Goal: Check status: Check status

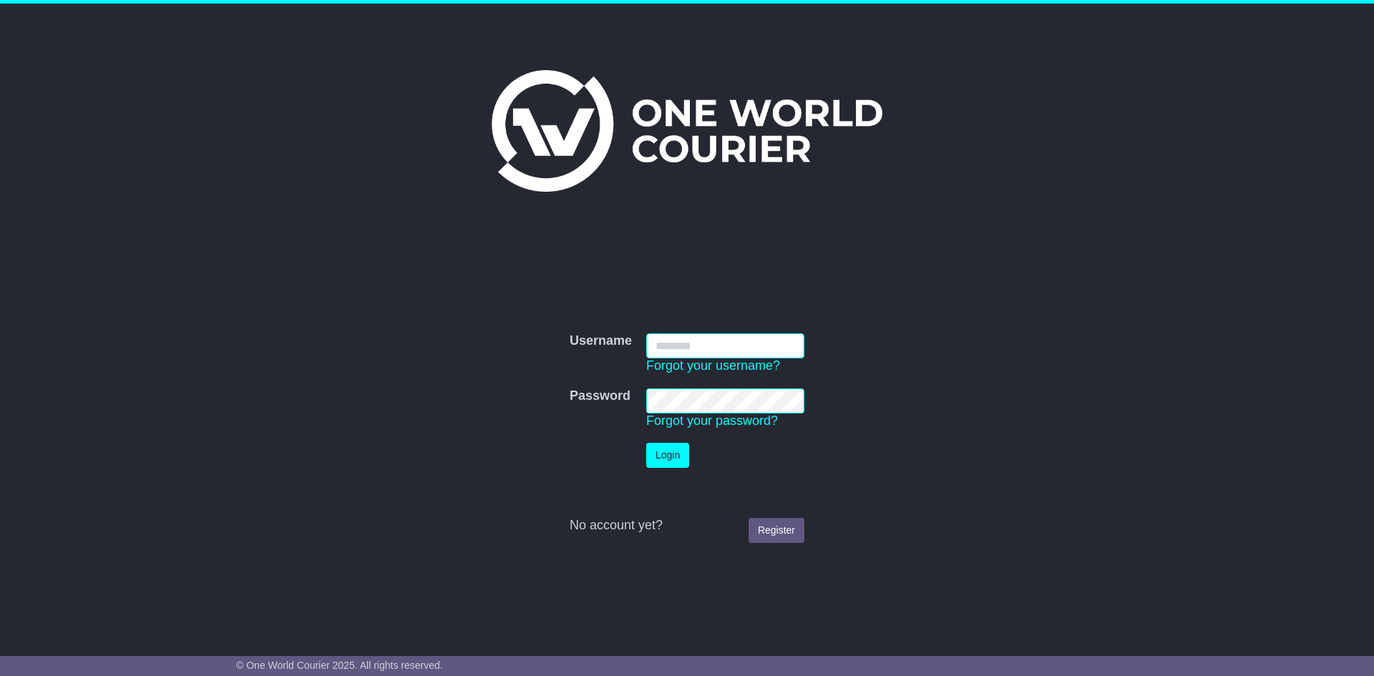
type input "**********"
click at [680, 464] on button "Login" at bounding box center [667, 455] width 43 height 25
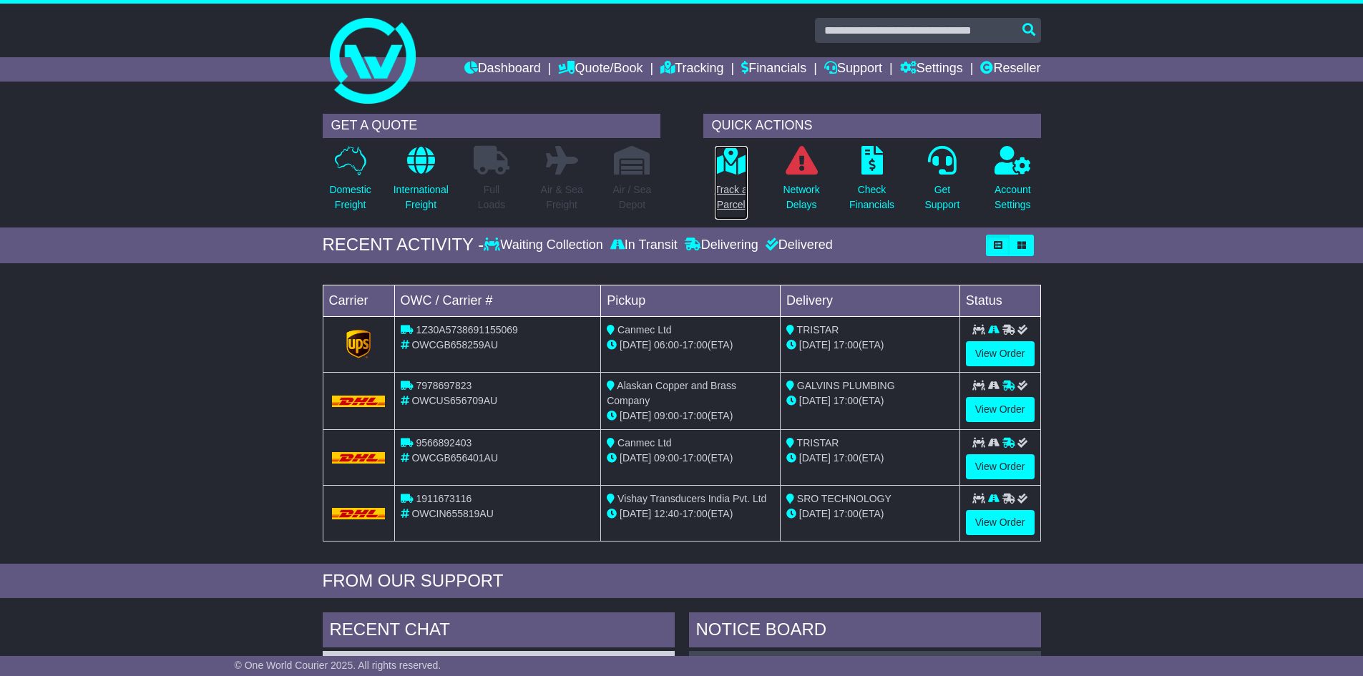
click at [724, 180] on link "Track a Parcel" at bounding box center [731, 182] width 34 height 75
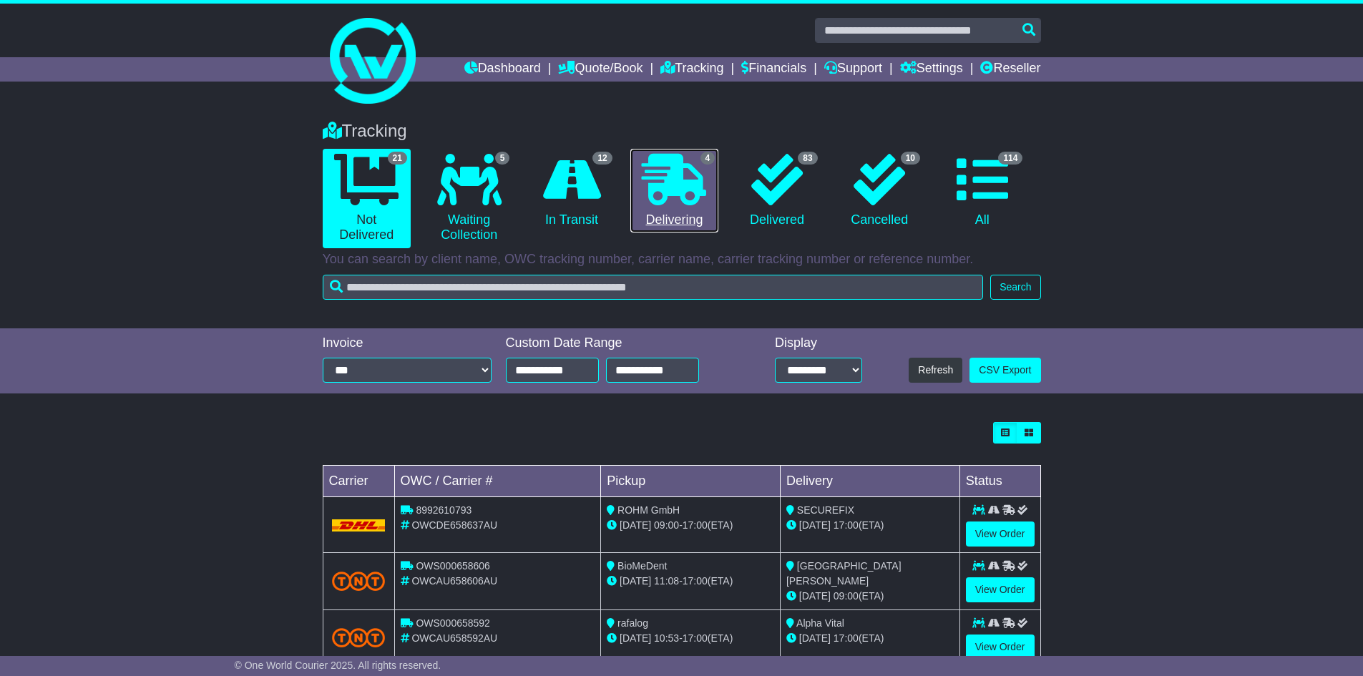
click at [657, 208] on link "4 Delivering" at bounding box center [674, 191] width 88 height 84
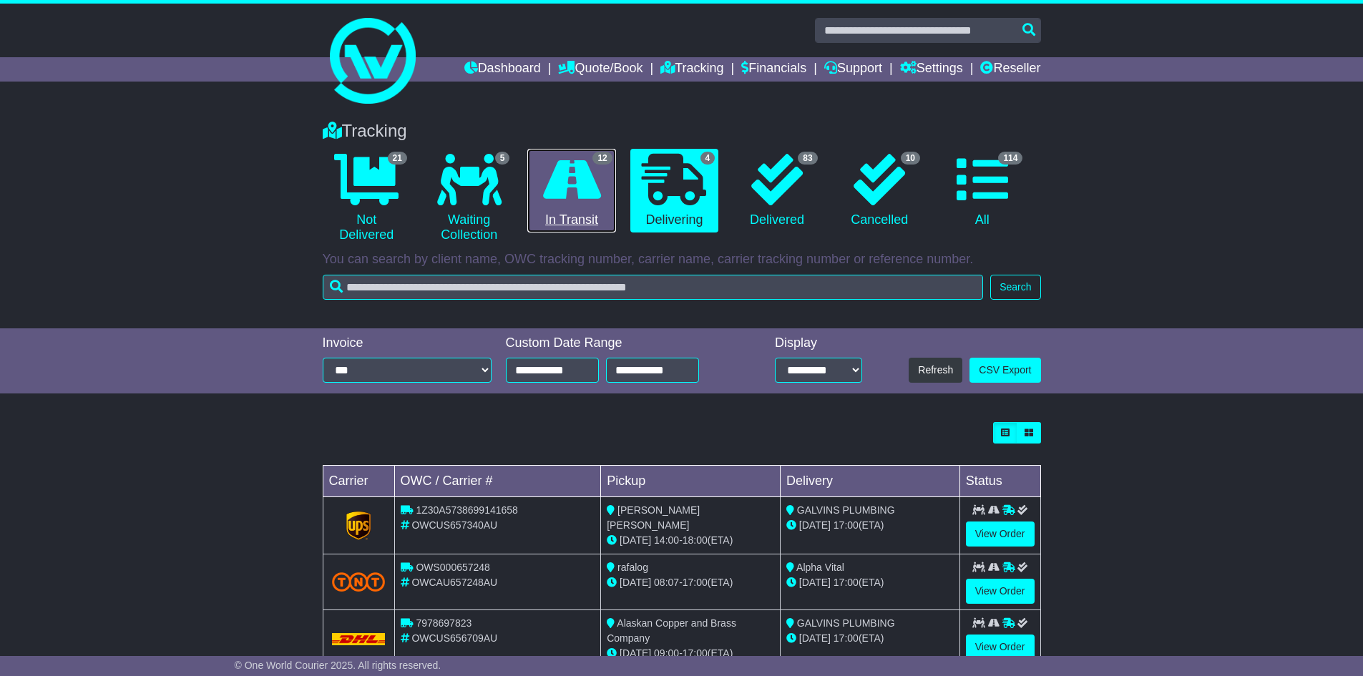
click at [577, 205] on link "12 In Transit" at bounding box center [571, 191] width 88 height 84
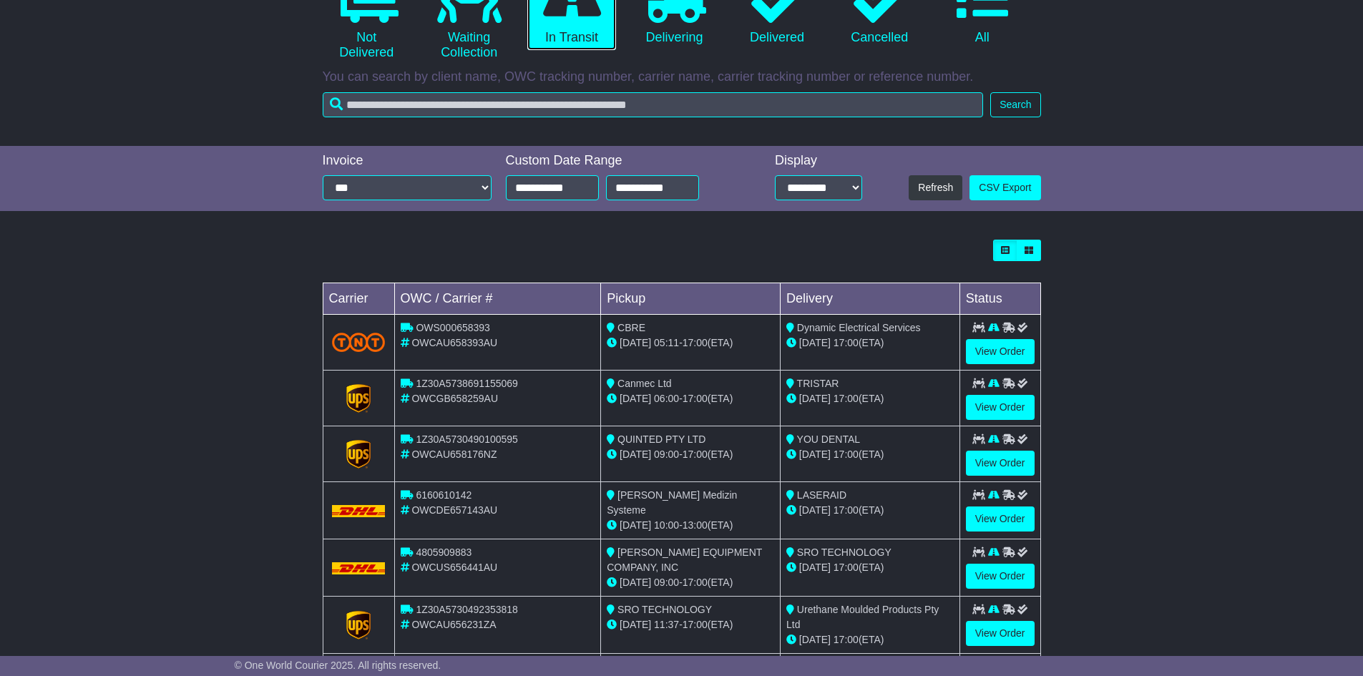
scroll to position [215, 0]
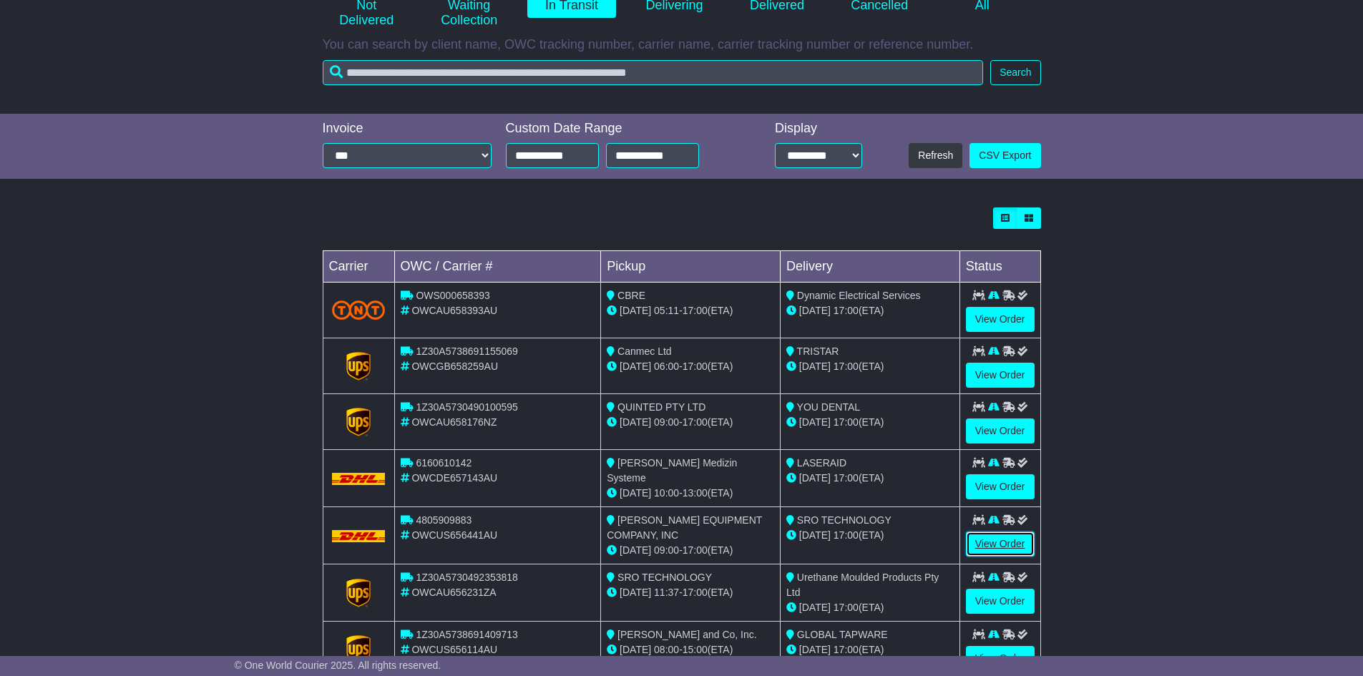
click at [981, 541] on link "View Order" at bounding box center [1000, 544] width 69 height 25
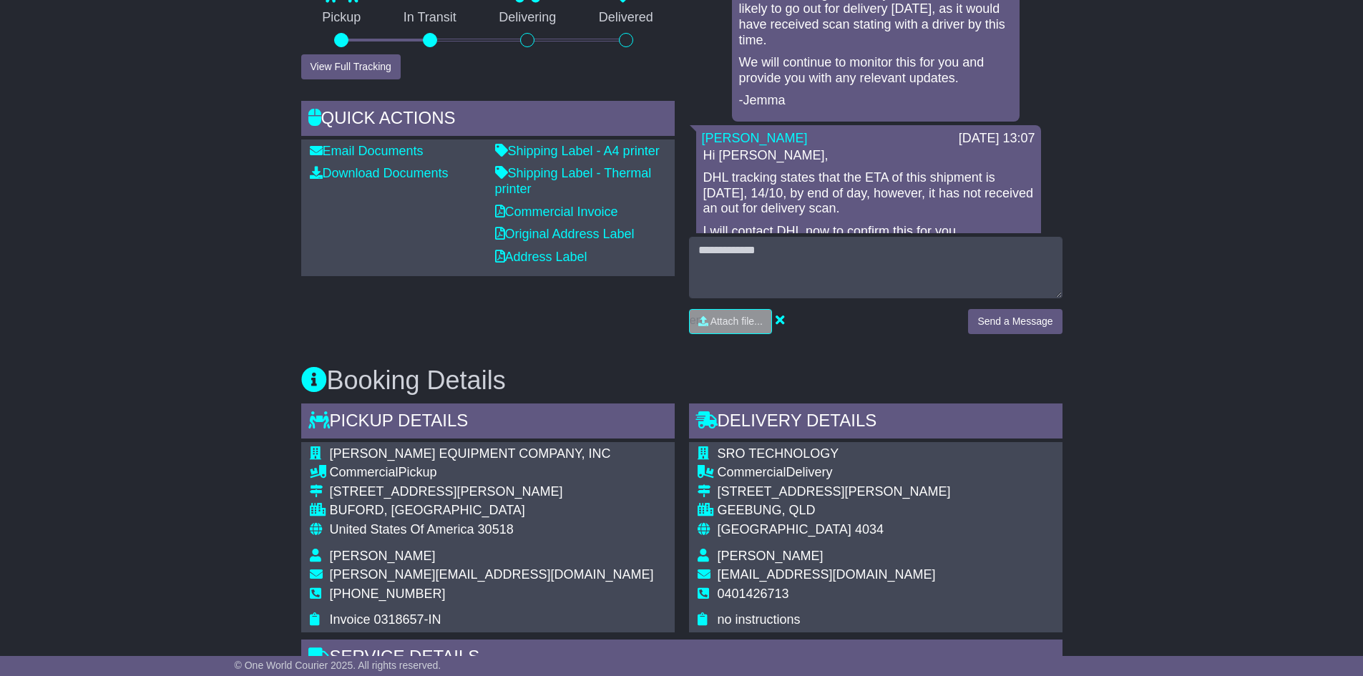
scroll to position [143, 0]
